Goal: Check status: Check status

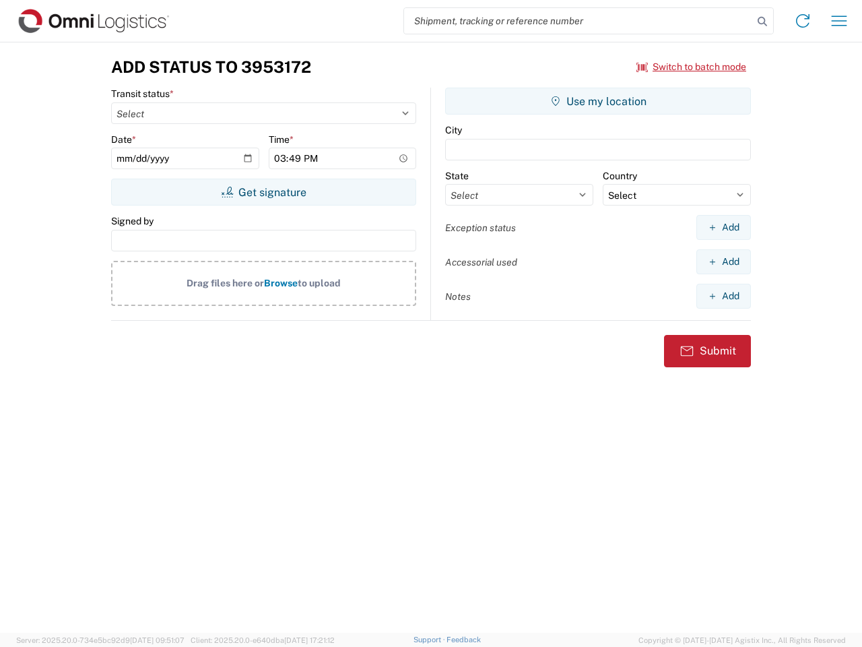
click at [579, 21] on input "search" at bounding box center [578, 21] width 349 height 26
click at [763, 22] on icon at bounding box center [762, 21] width 19 height 19
click at [803, 21] on icon at bounding box center [803, 21] width 22 height 22
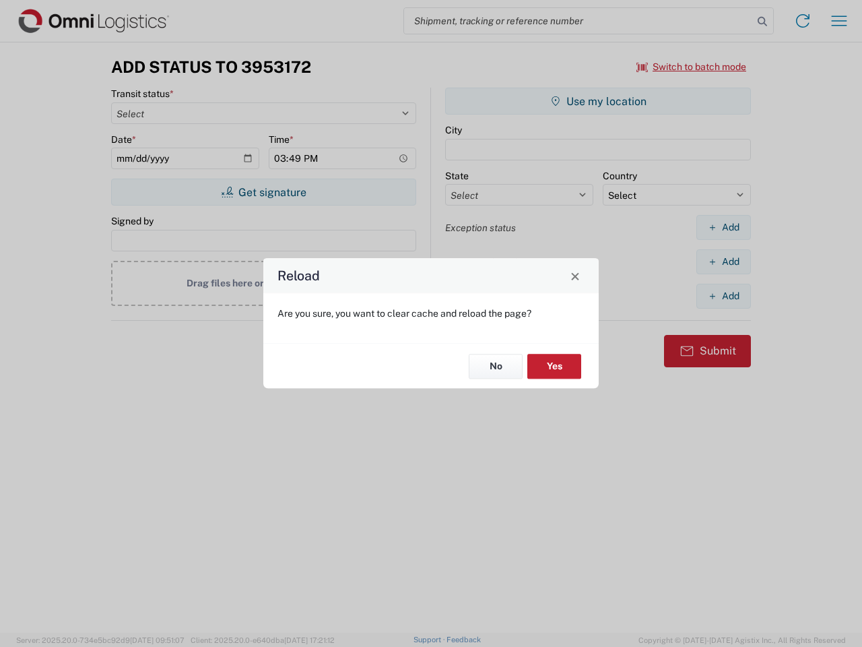
click at [692, 67] on div "Reload Are you sure, you want to clear cache and reload the page? No Yes" at bounding box center [431, 323] width 862 height 647
click at [263, 192] on div "Reload Are you sure, you want to clear cache and reload the page? No Yes" at bounding box center [431, 323] width 862 height 647
click at [598, 101] on div "Reload Are you sure, you want to clear cache and reload the page? No Yes" at bounding box center [431, 323] width 862 height 647
click at [724, 227] on div "Reload Are you sure, you want to clear cache and reload the page? No Yes" at bounding box center [431, 323] width 862 height 647
click at [724, 261] on div "Reload Are you sure, you want to clear cache and reload the page? No Yes" at bounding box center [431, 323] width 862 height 647
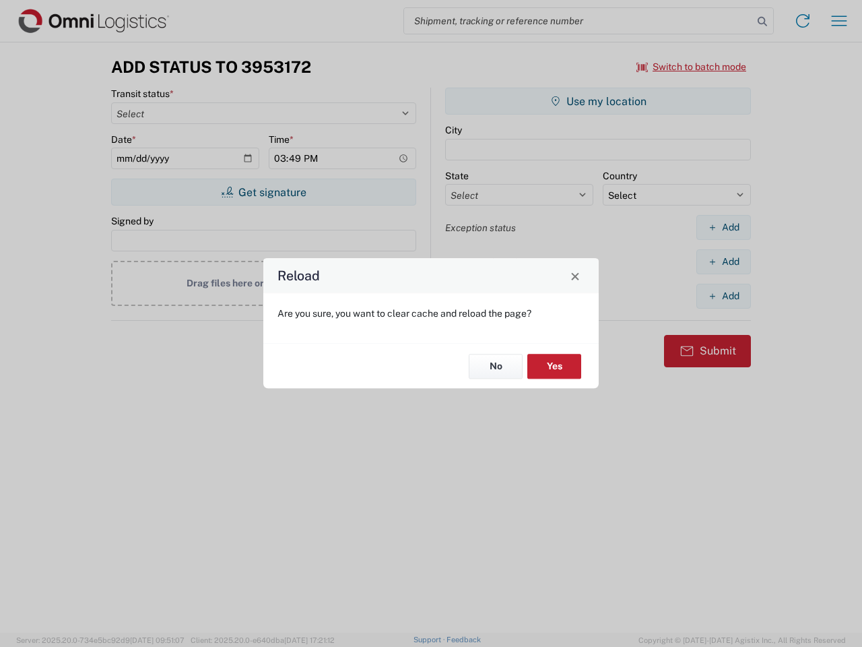
click at [724, 296] on div "Reload Are you sure, you want to clear cache and reload the page? No Yes" at bounding box center [431, 323] width 862 height 647
